Goal: Navigation & Orientation: Find specific page/section

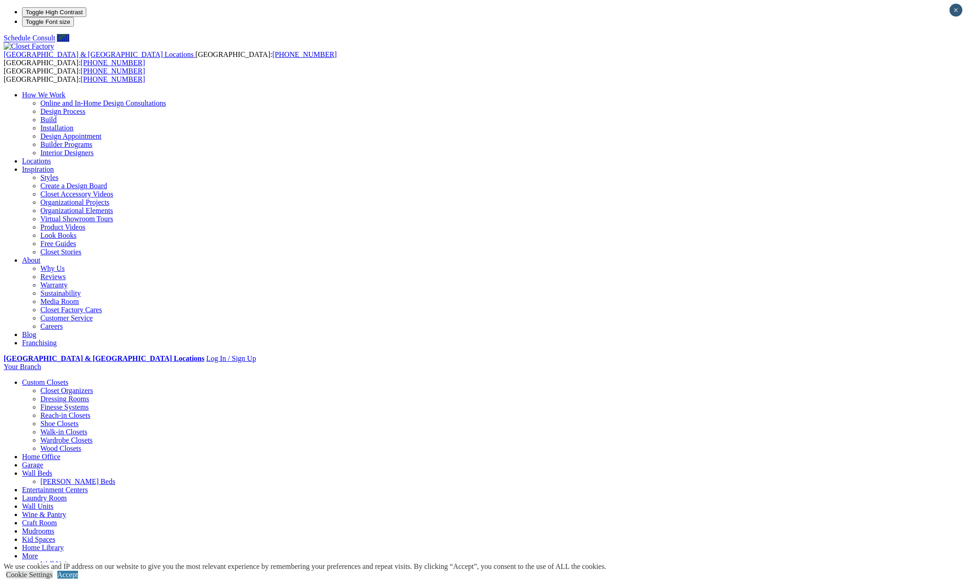
type input "*****"
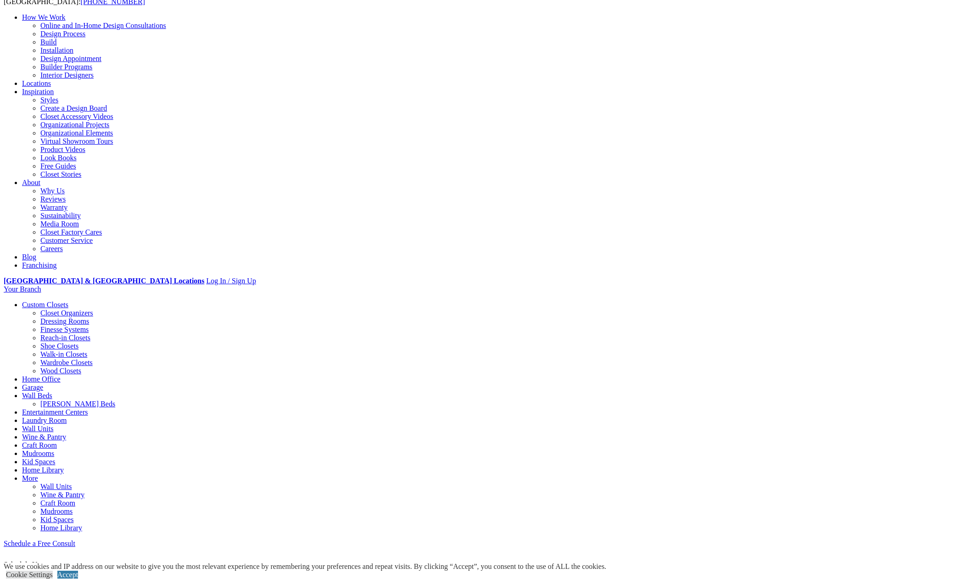
scroll to position [90, 0]
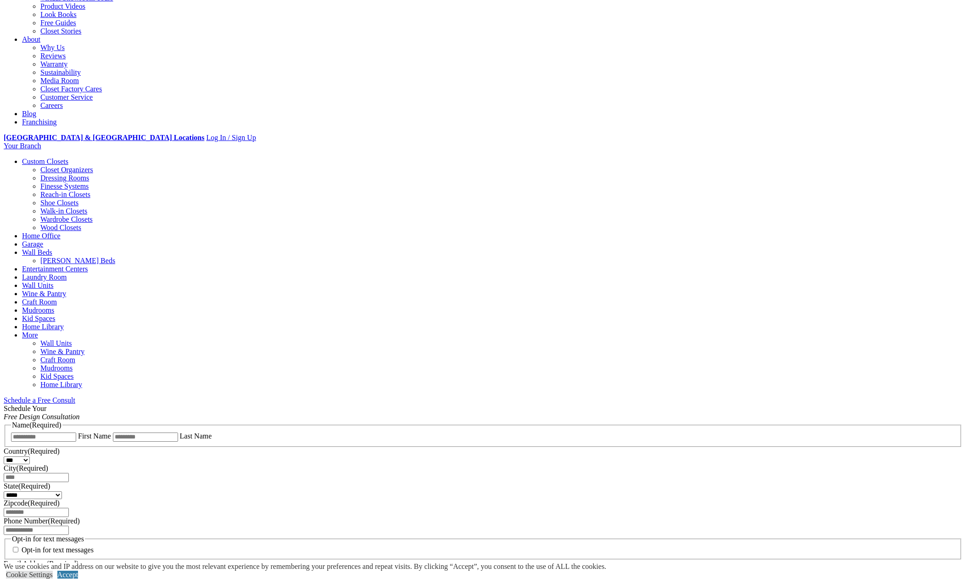
scroll to position [237, 0]
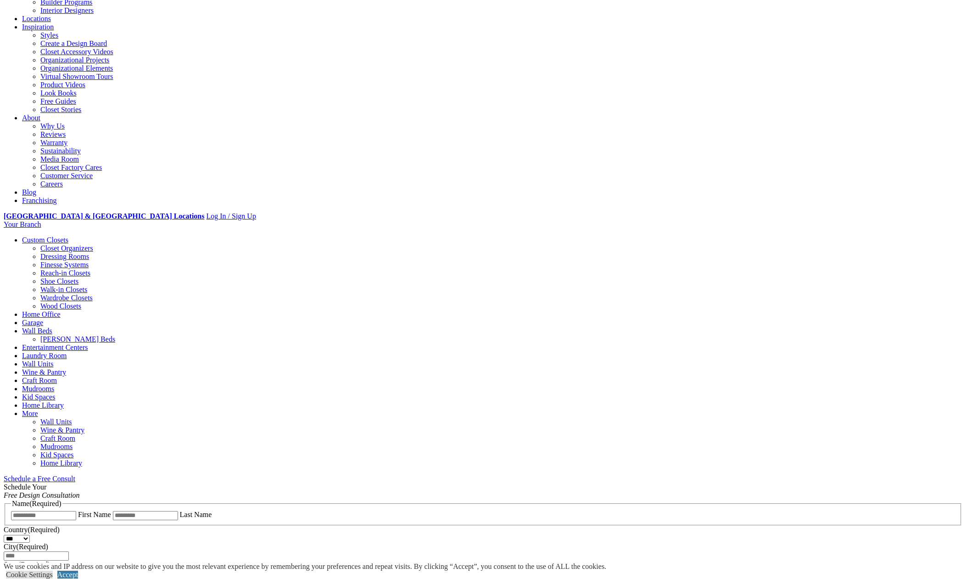
scroll to position [157, 0]
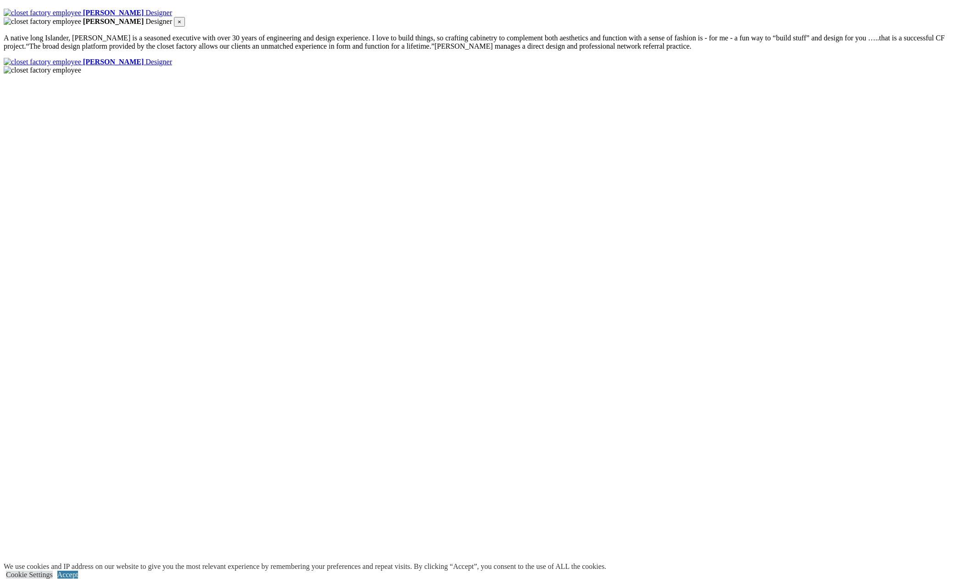
scroll to position [1286, 0]
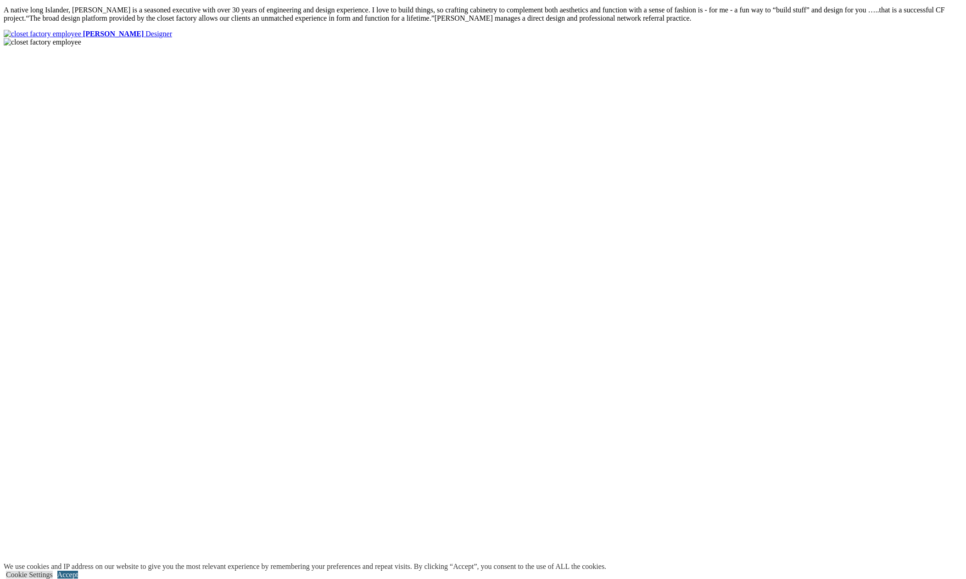
click at [78, 571] on link "Accept" at bounding box center [67, 575] width 21 height 8
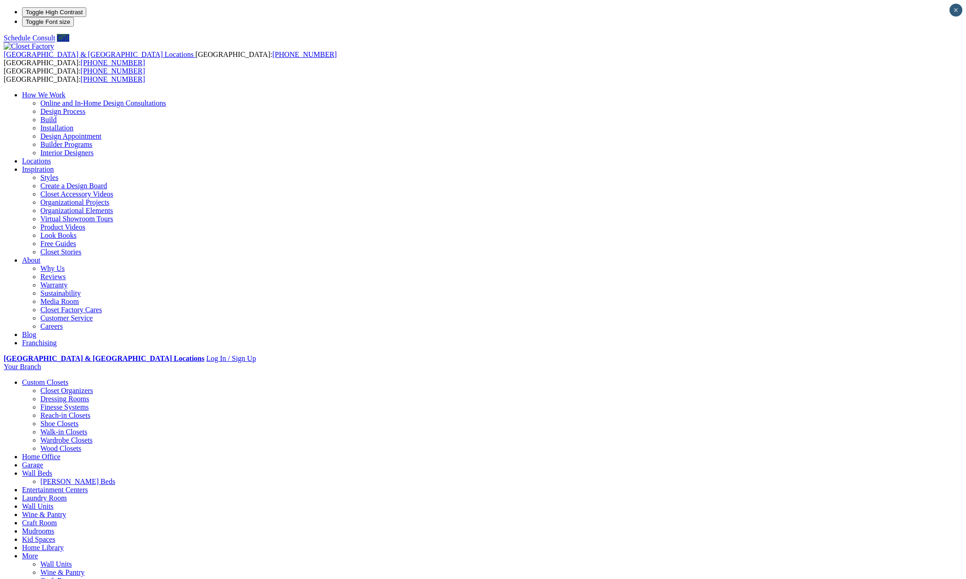
scroll to position [0, 0]
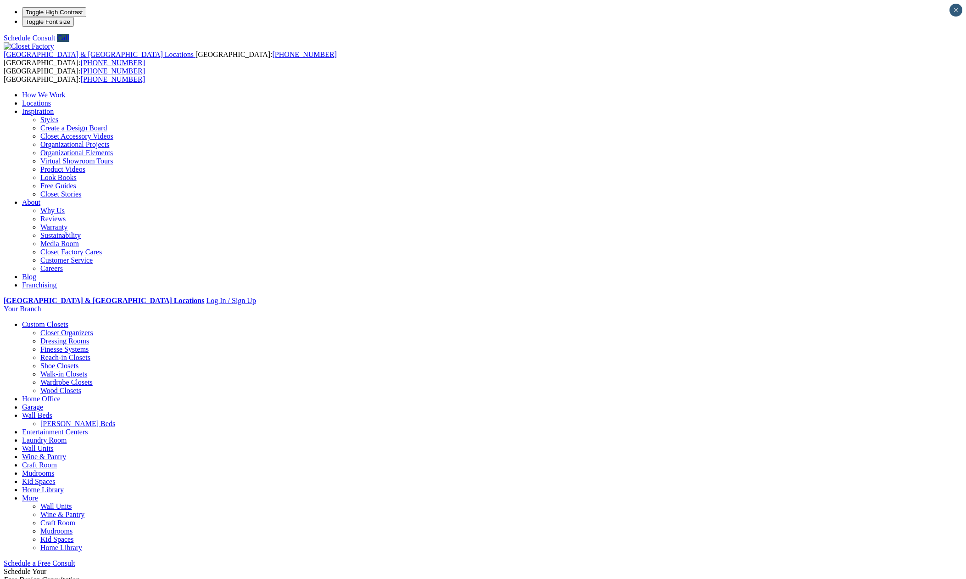
click at [51, 99] on link "Locations" at bounding box center [36, 103] width 29 height 8
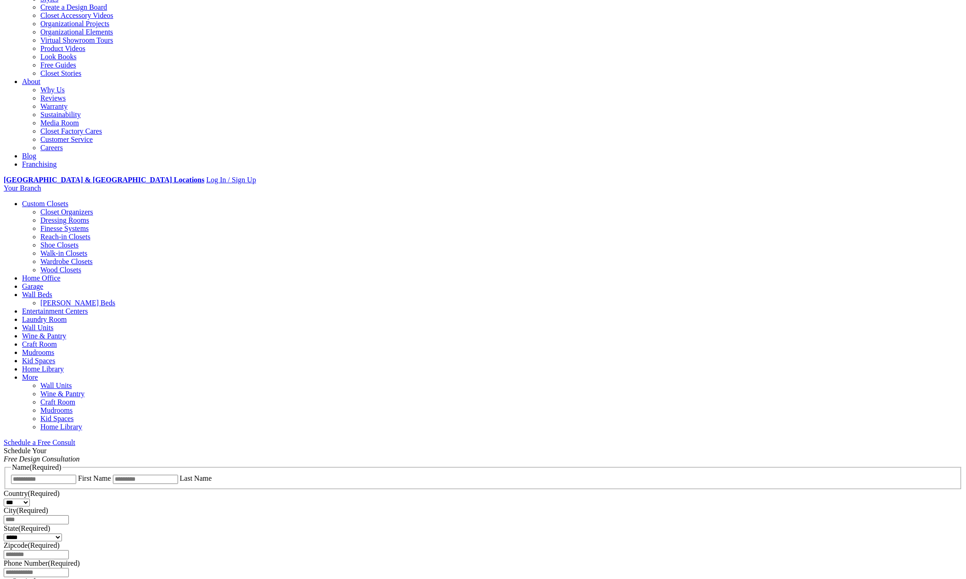
scroll to position [132, 0]
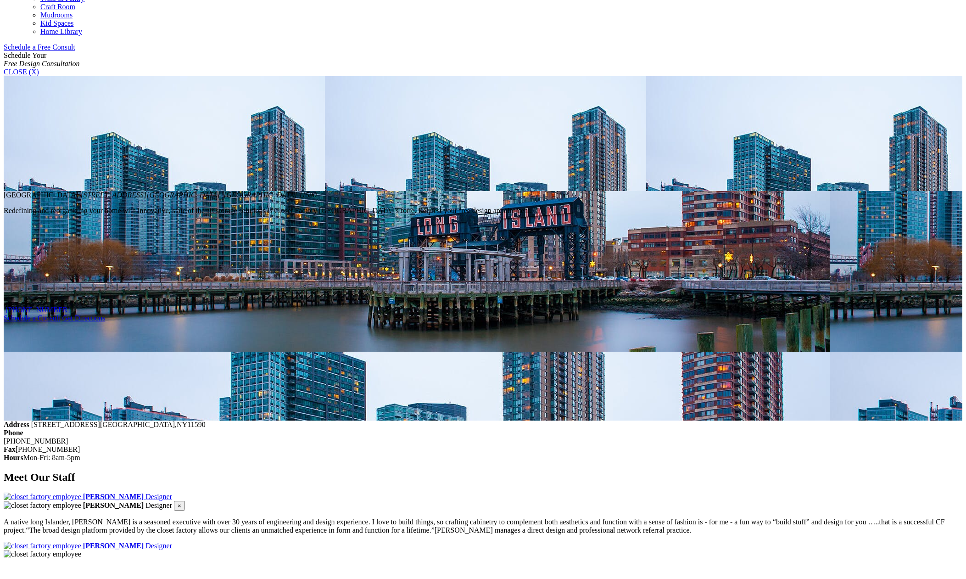
scroll to position [415, 0]
